Goal: Task Accomplishment & Management: Manage account settings

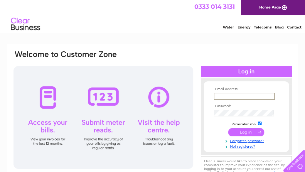
click at [222, 95] on input "text" at bounding box center [244, 96] width 61 height 7
type input "rwish1308@yahoo.co.uk"
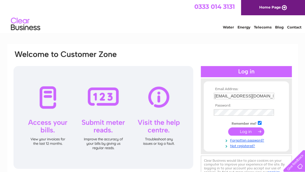
click at [240, 133] on input "submit" at bounding box center [246, 131] width 36 height 8
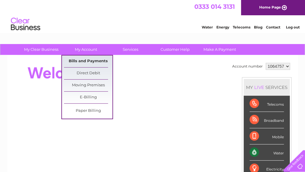
click at [87, 61] on link "Bills and Payments" at bounding box center [88, 61] width 48 height 12
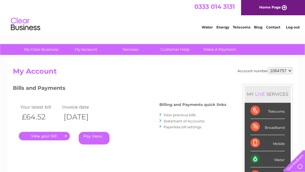
click at [65, 135] on link "." at bounding box center [44, 136] width 51 height 9
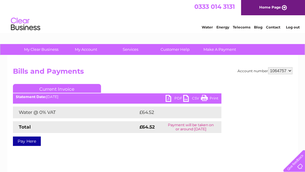
click at [169, 100] on link "PDF" at bounding box center [175, 99] width 18 height 9
